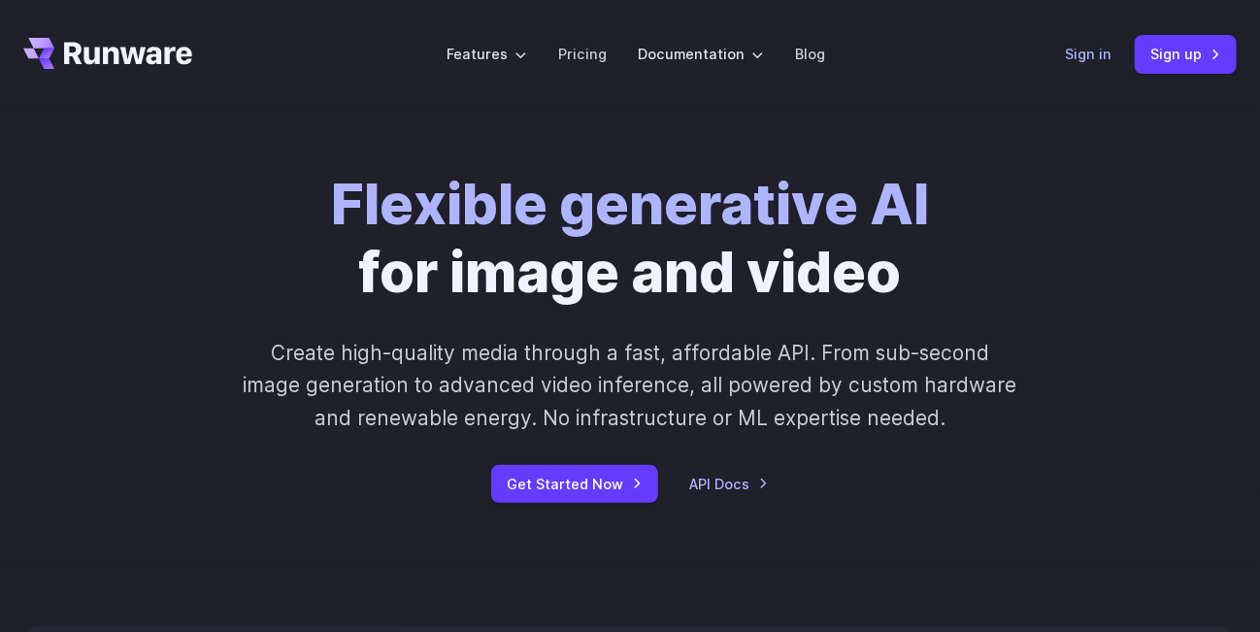
click at [1085, 62] on link "Sign in" at bounding box center [1088, 54] width 47 height 22
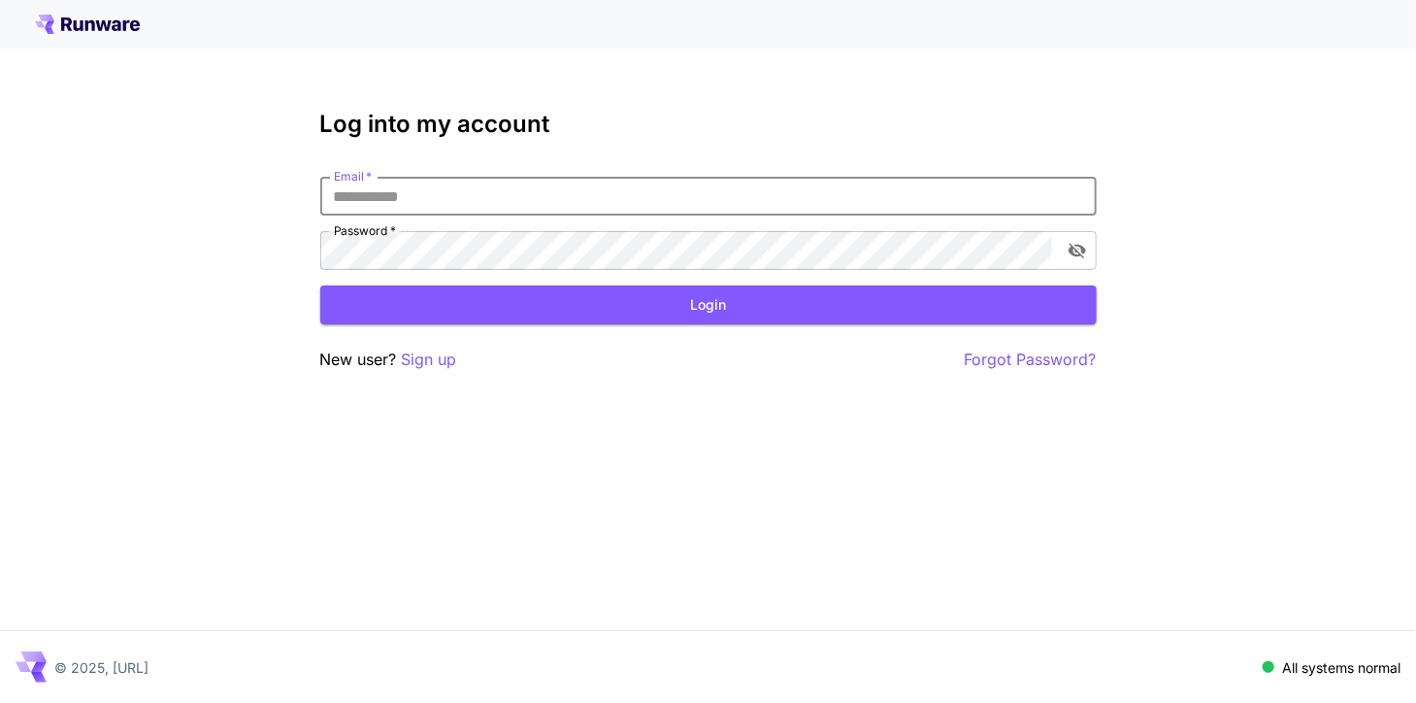
click at [855, 198] on input "Email   *" at bounding box center [708, 196] width 777 height 39
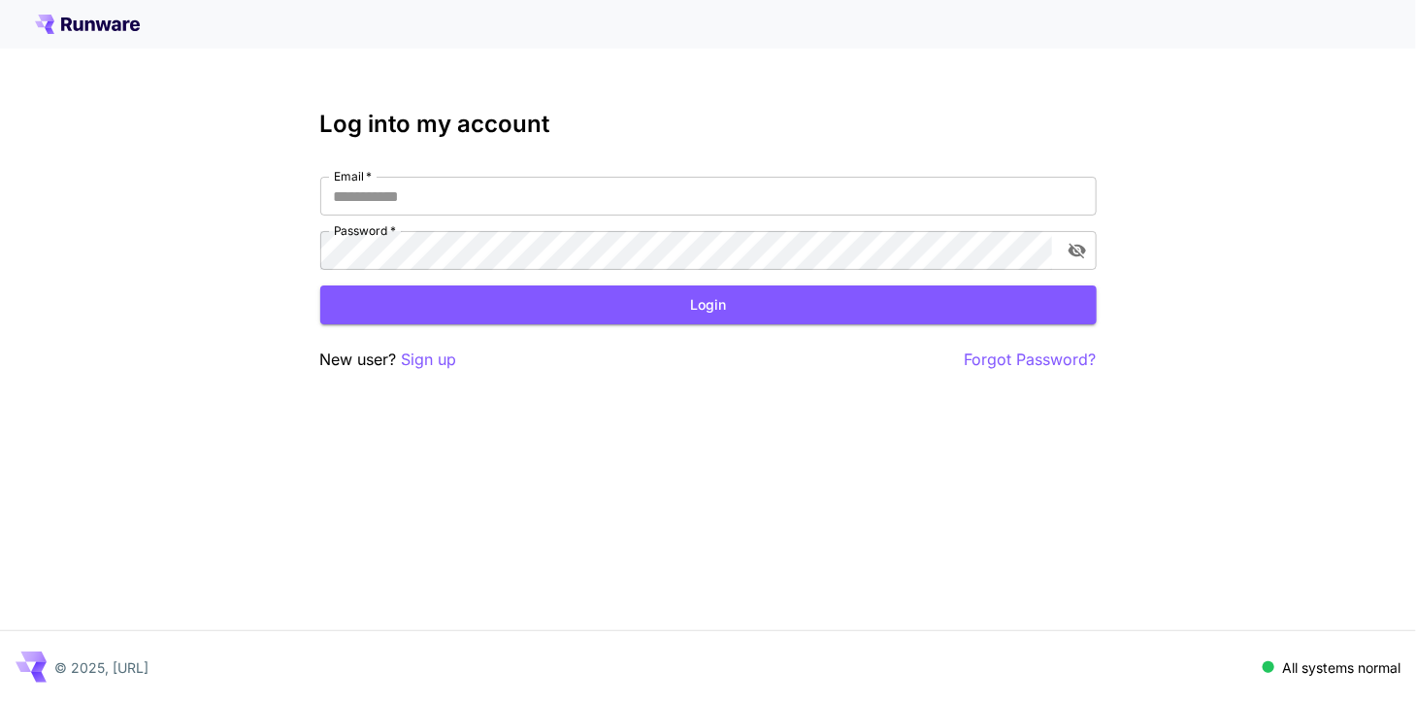
drag, startPoint x: 355, startPoint y: 579, endPoint x: 351, endPoint y: 607, distance: 28.4
click at [351, 607] on div "Log into my account Email   * Email   * Password   * Password   * Login New use…" at bounding box center [708, 351] width 1416 height 703
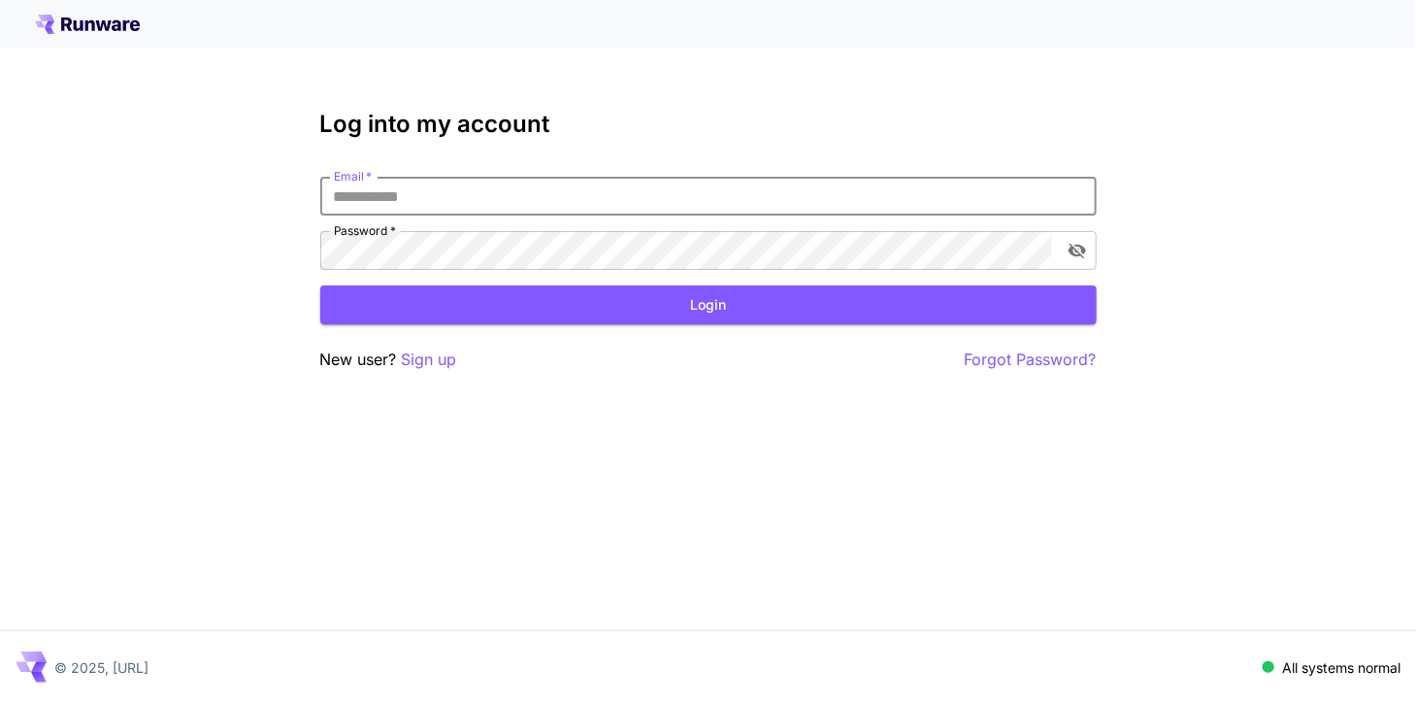
click at [592, 201] on input "Email   *" at bounding box center [708, 196] width 777 height 39
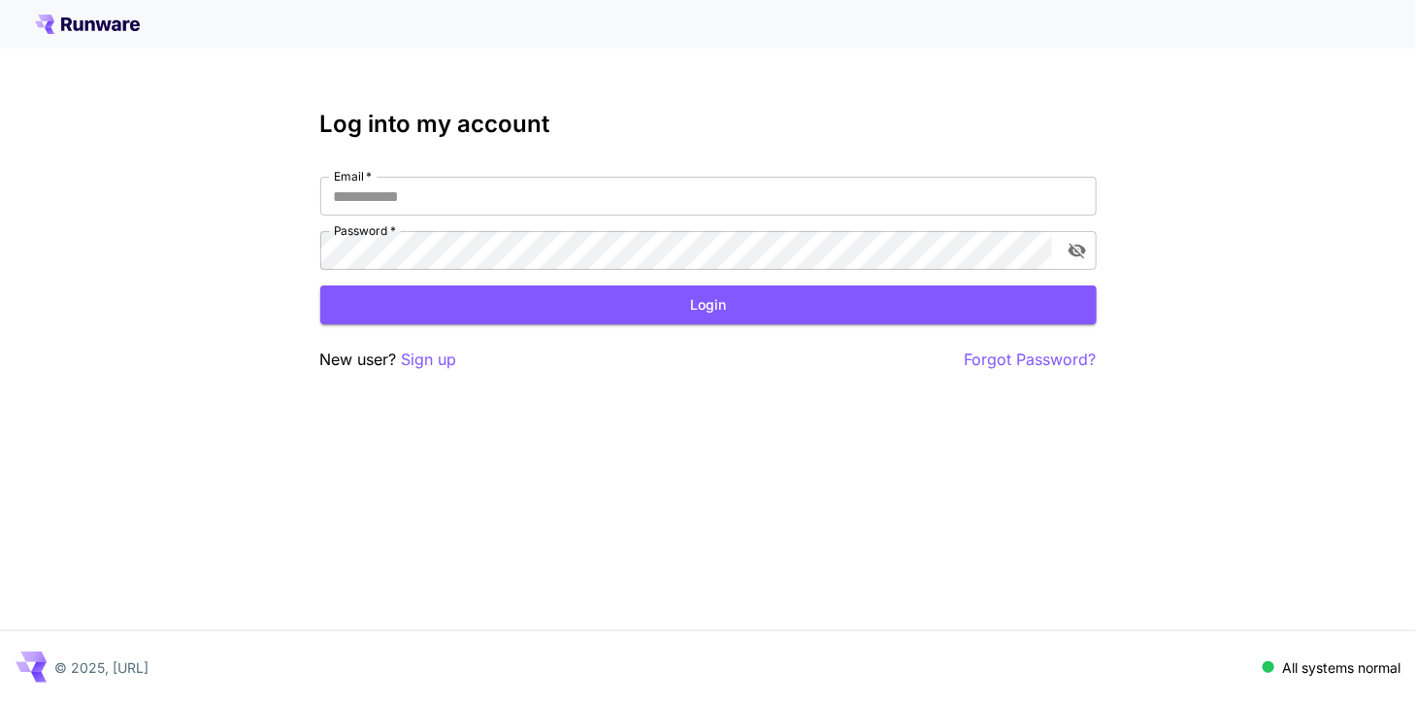
click at [432, 530] on div "Log into my account Email   * Email   * Password   * Password   * Login New use…" at bounding box center [708, 351] width 1416 height 703
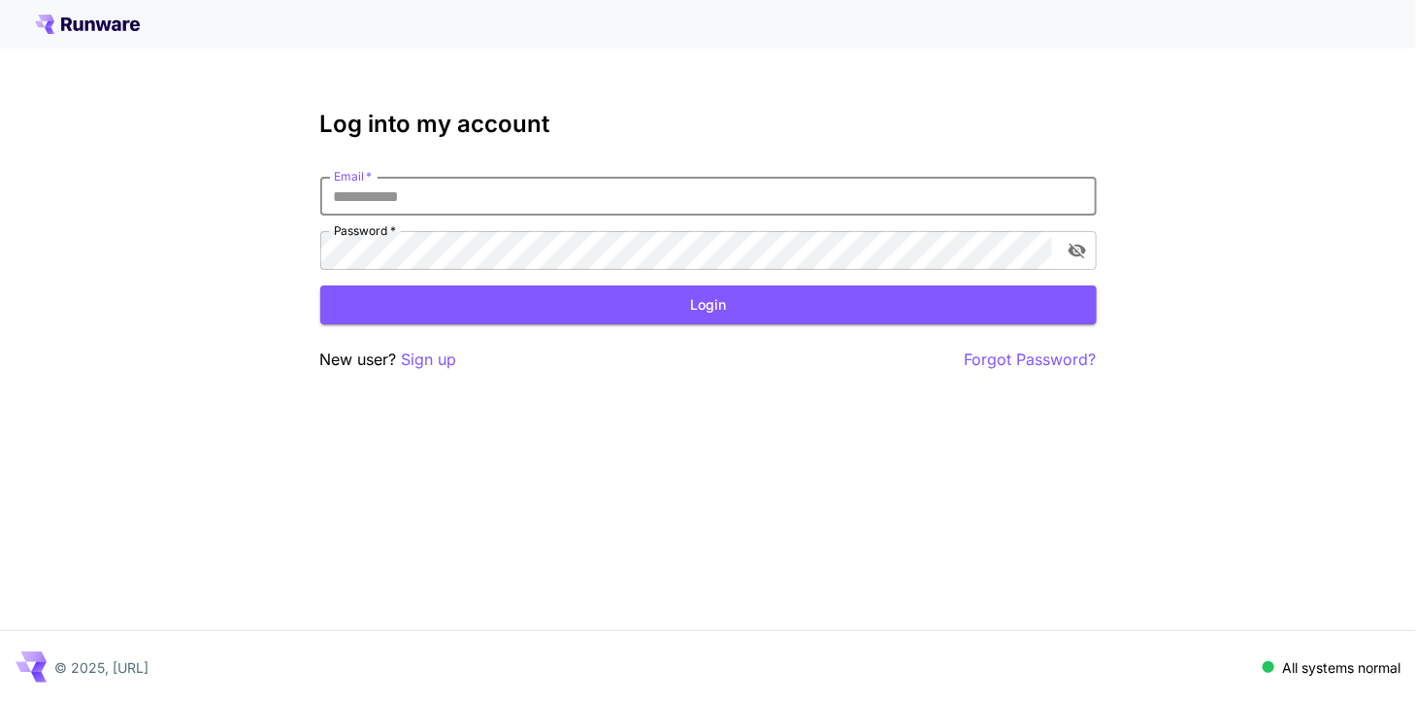
click at [521, 183] on input "Email   *" at bounding box center [708, 196] width 777 height 39
type input "**********"
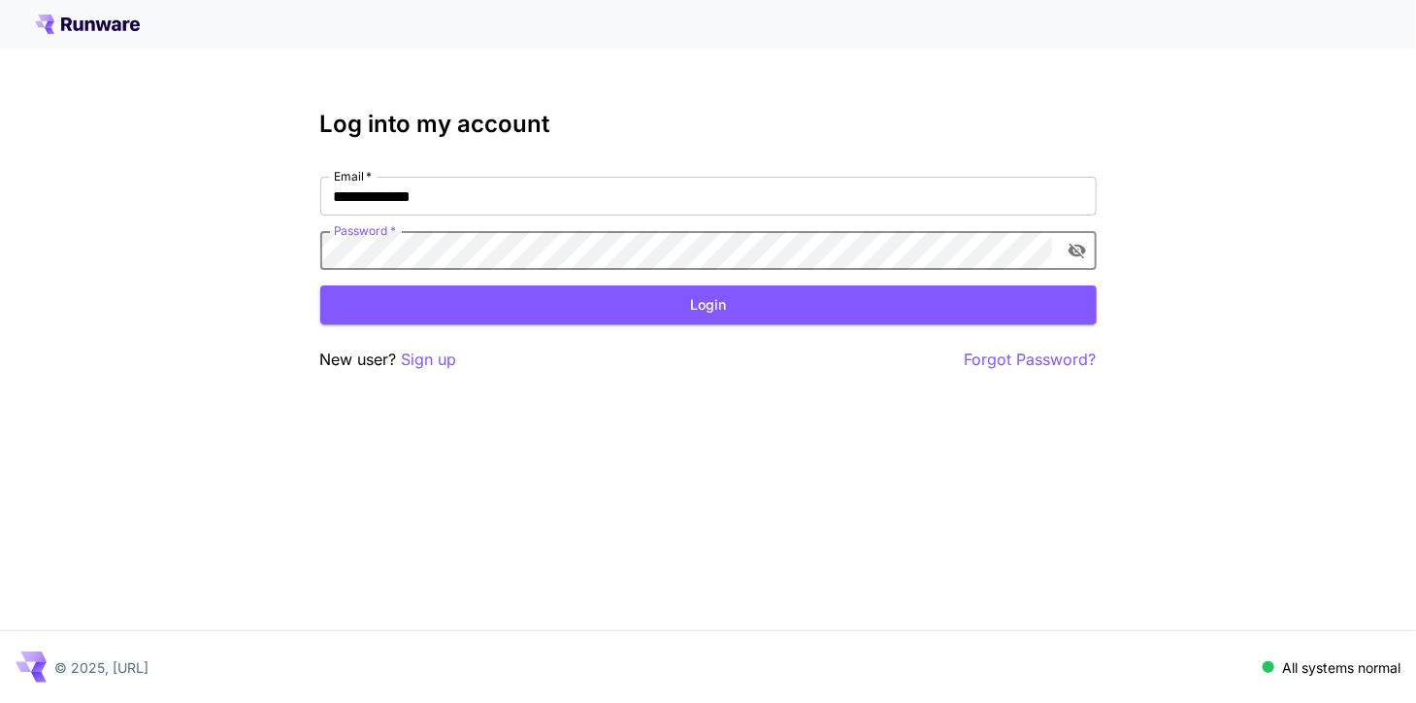
click button "Login" at bounding box center [708, 305] width 777 height 40
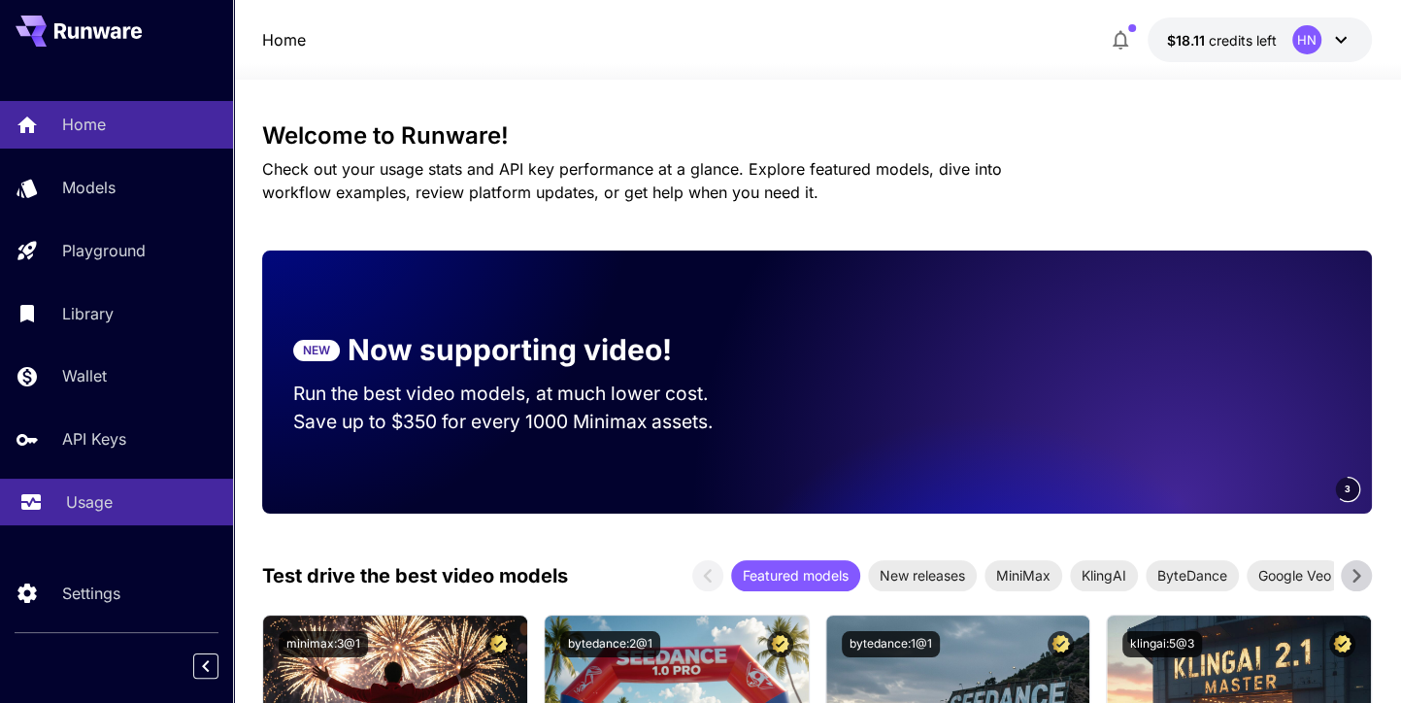
click at [84, 496] on p "Usage" at bounding box center [89, 501] width 47 height 23
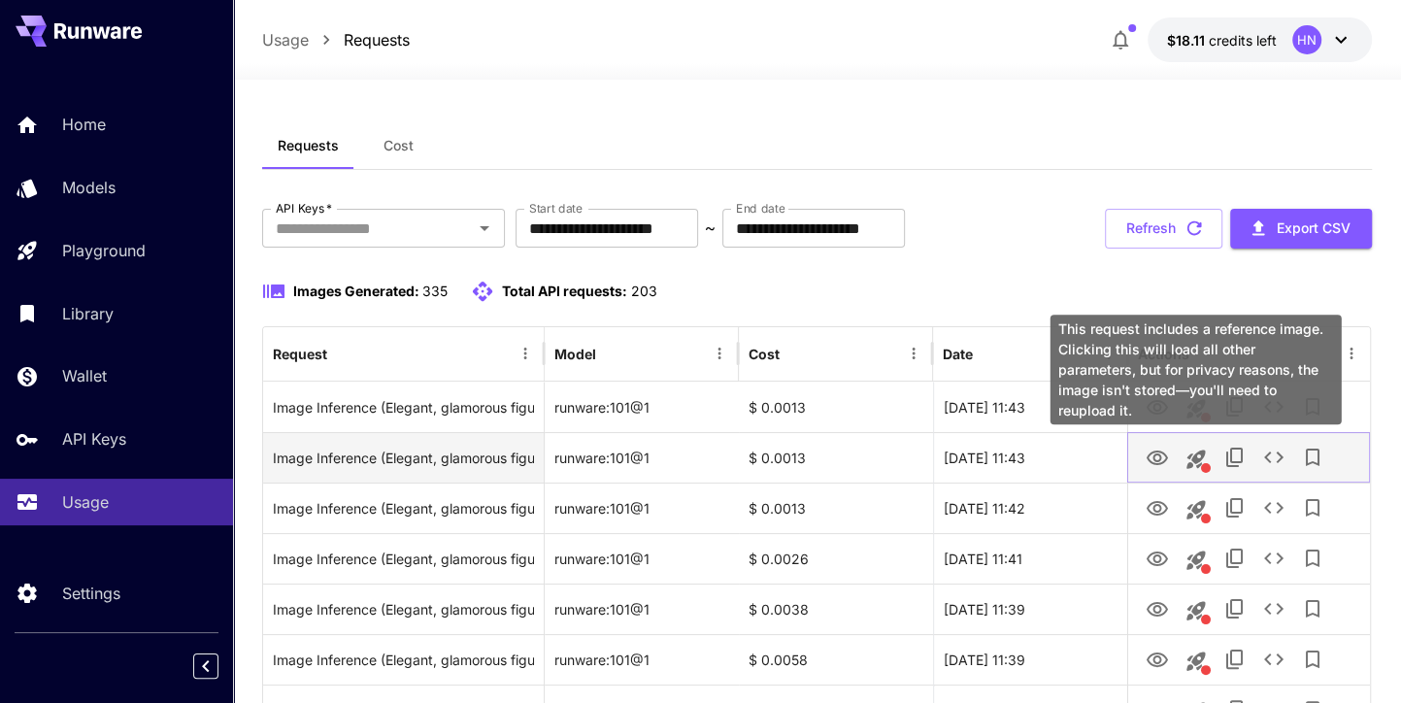
click at [1201, 459] on icon "This request includes a reference image. Clicking this will load all other para…" at bounding box center [1195, 459] width 23 height 23
